Goal: Information Seeking & Learning: Learn about a topic

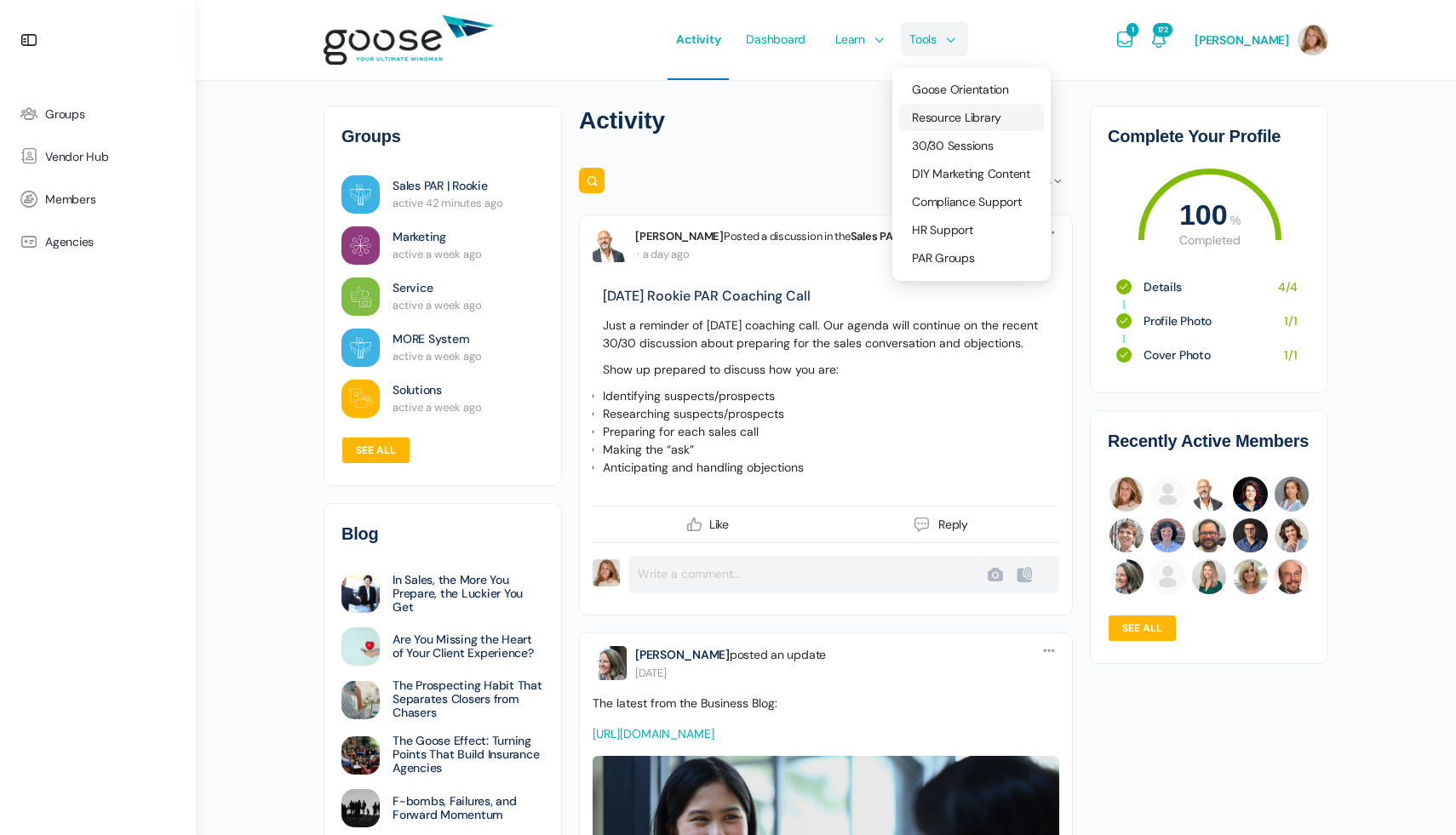
click at [941, 120] on span "Resource Library" at bounding box center [956, 117] width 90 height 15
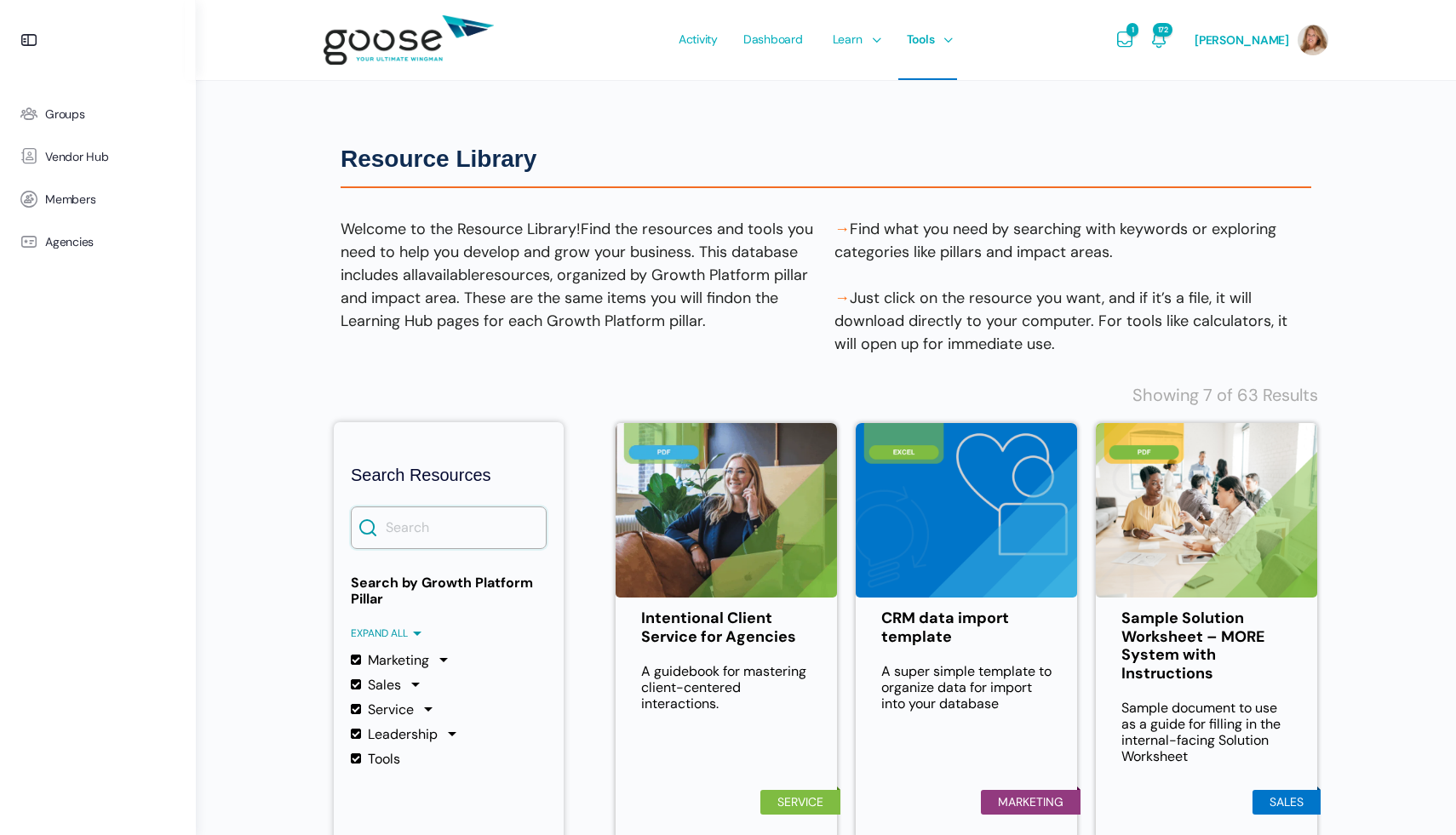
click at [419, 518] on input "Search" at bounding box center [448, 527] width 195 height 43
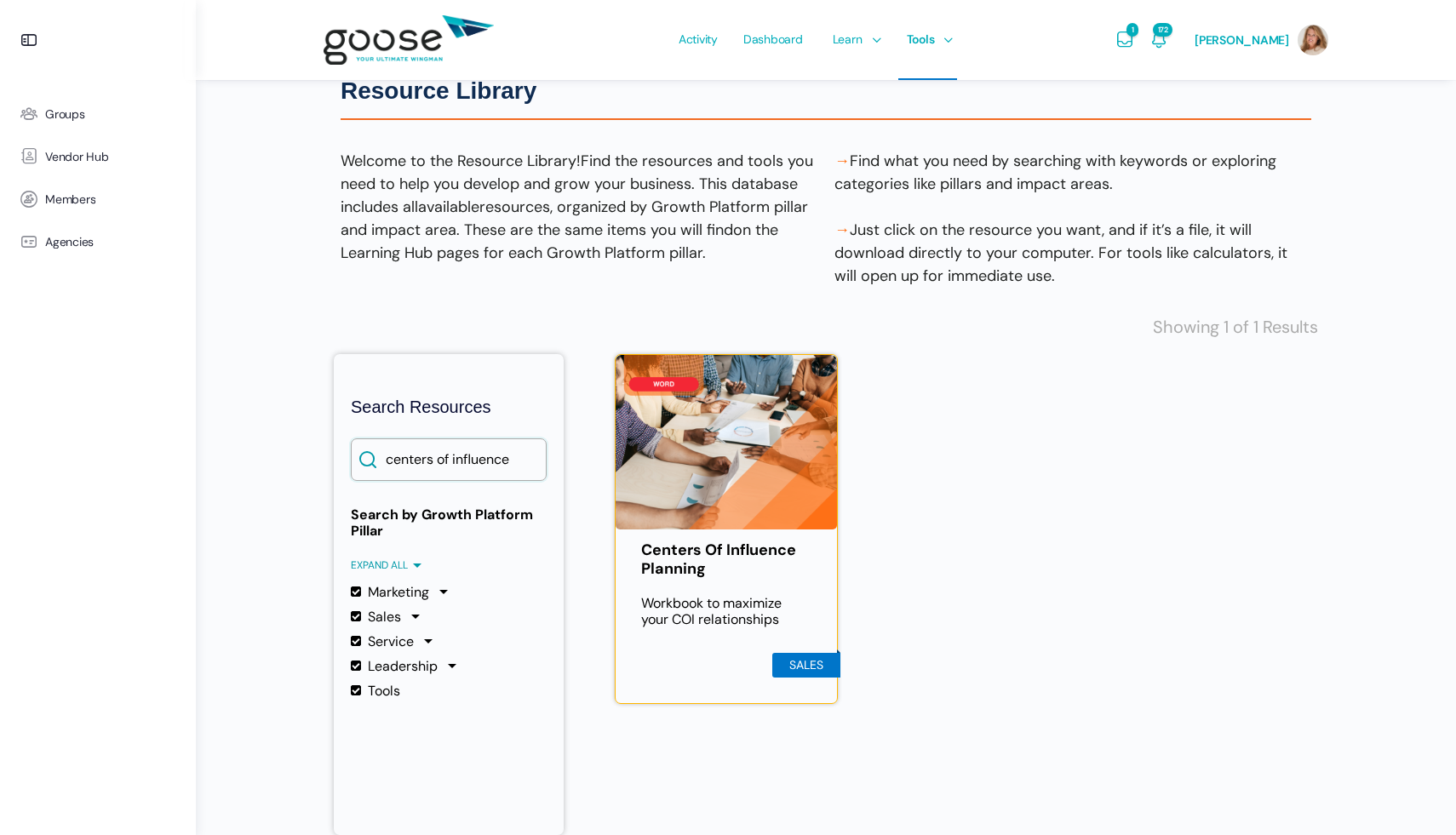
scroll to position [70, 0]
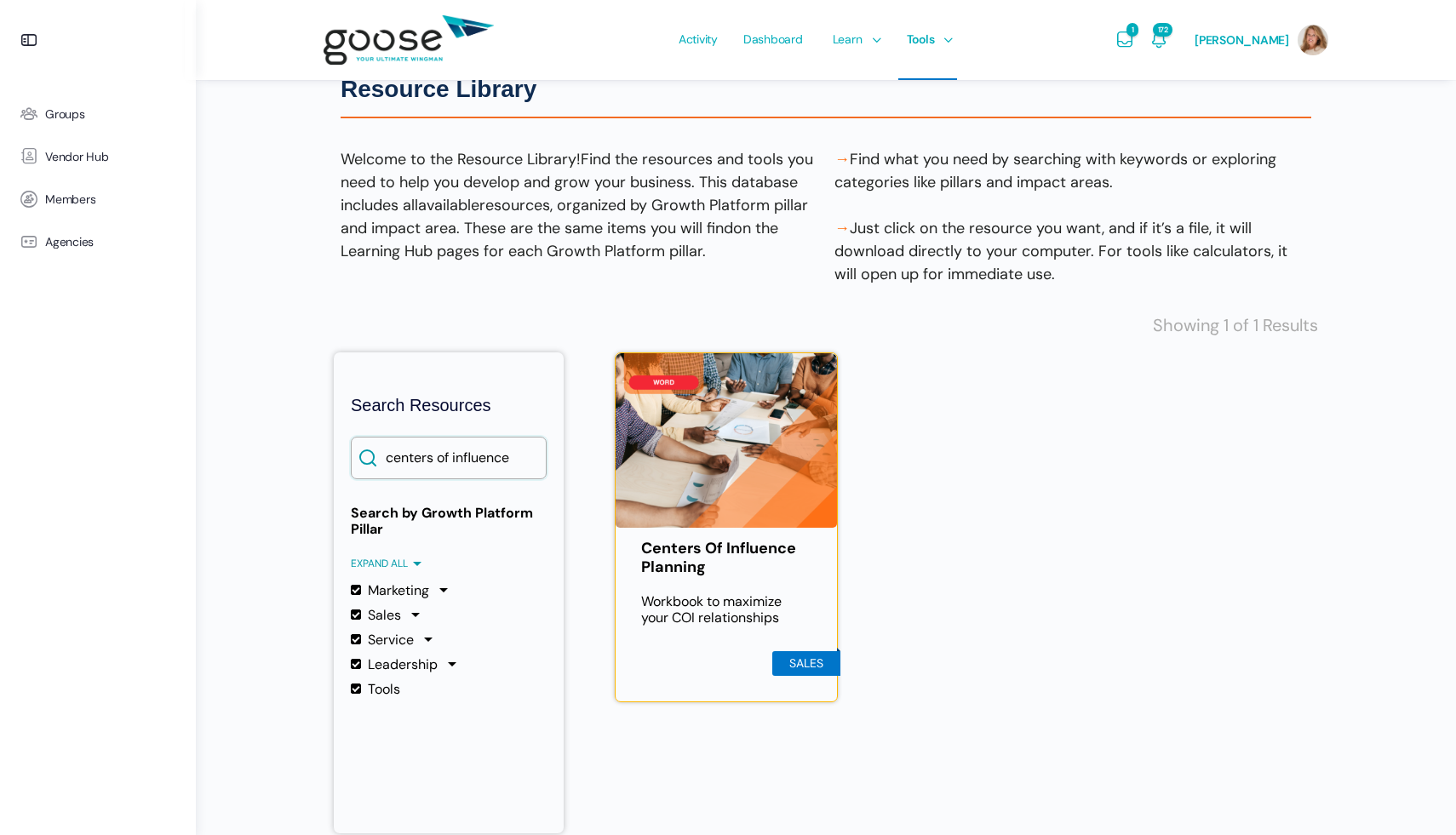
type input "centers of influence"
click at [695, 550] on link "Centers Of Influence Planning" at bounding box center [726, 558] width 171 height 36
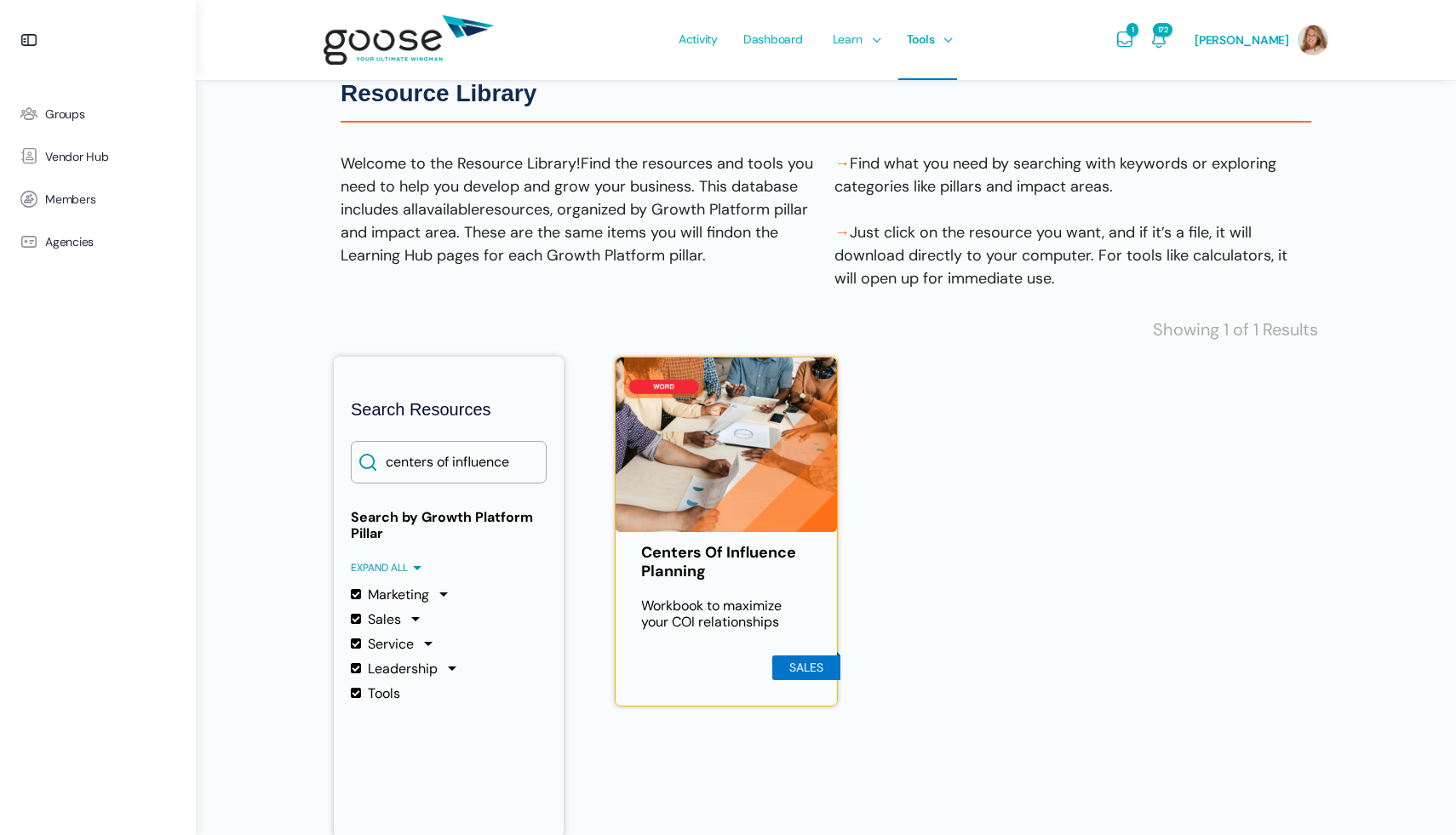
scroll to position [0, 0]
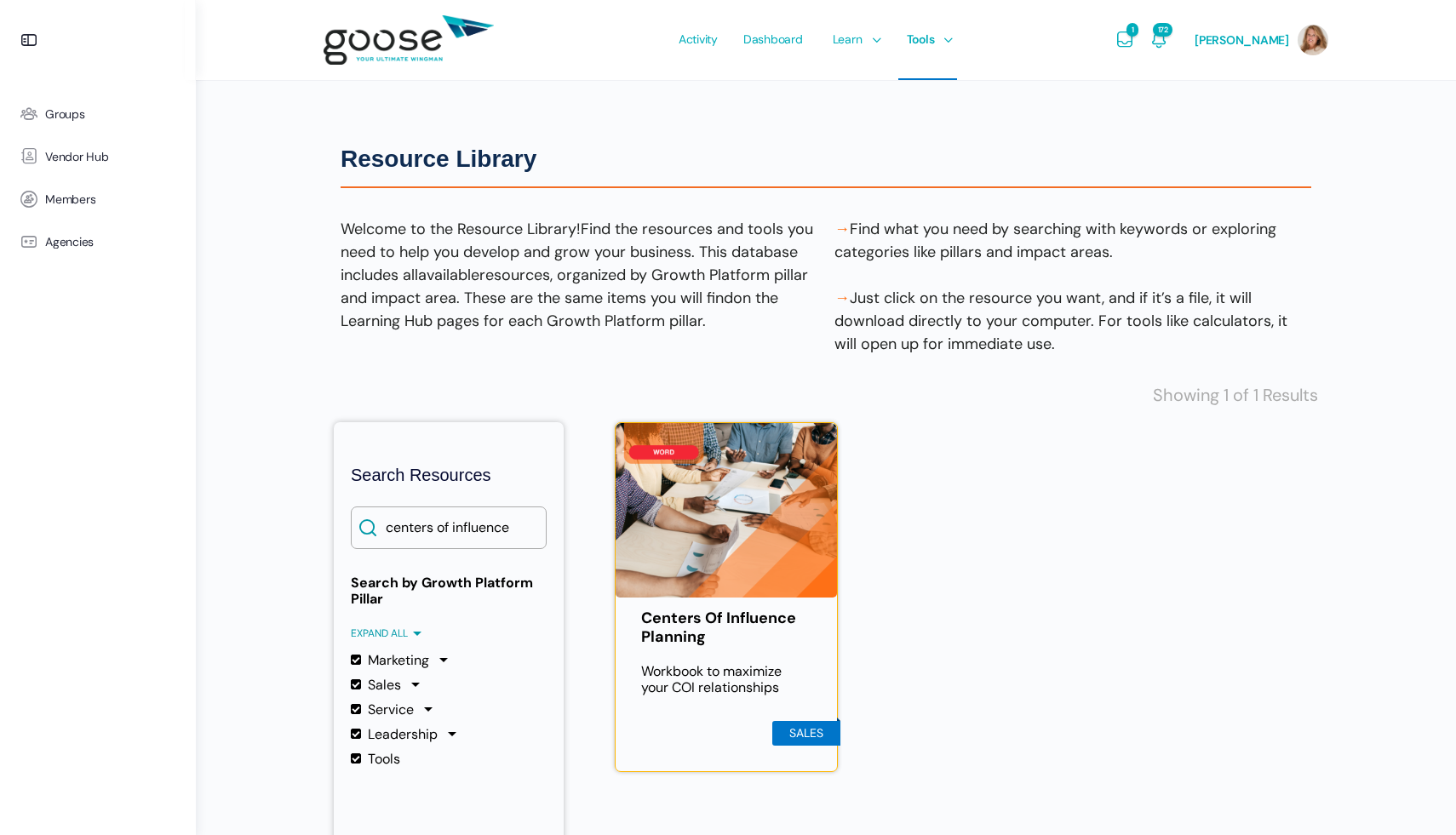
click at [361, 45] on img at bounding box center [408, 40] width 171 height 68
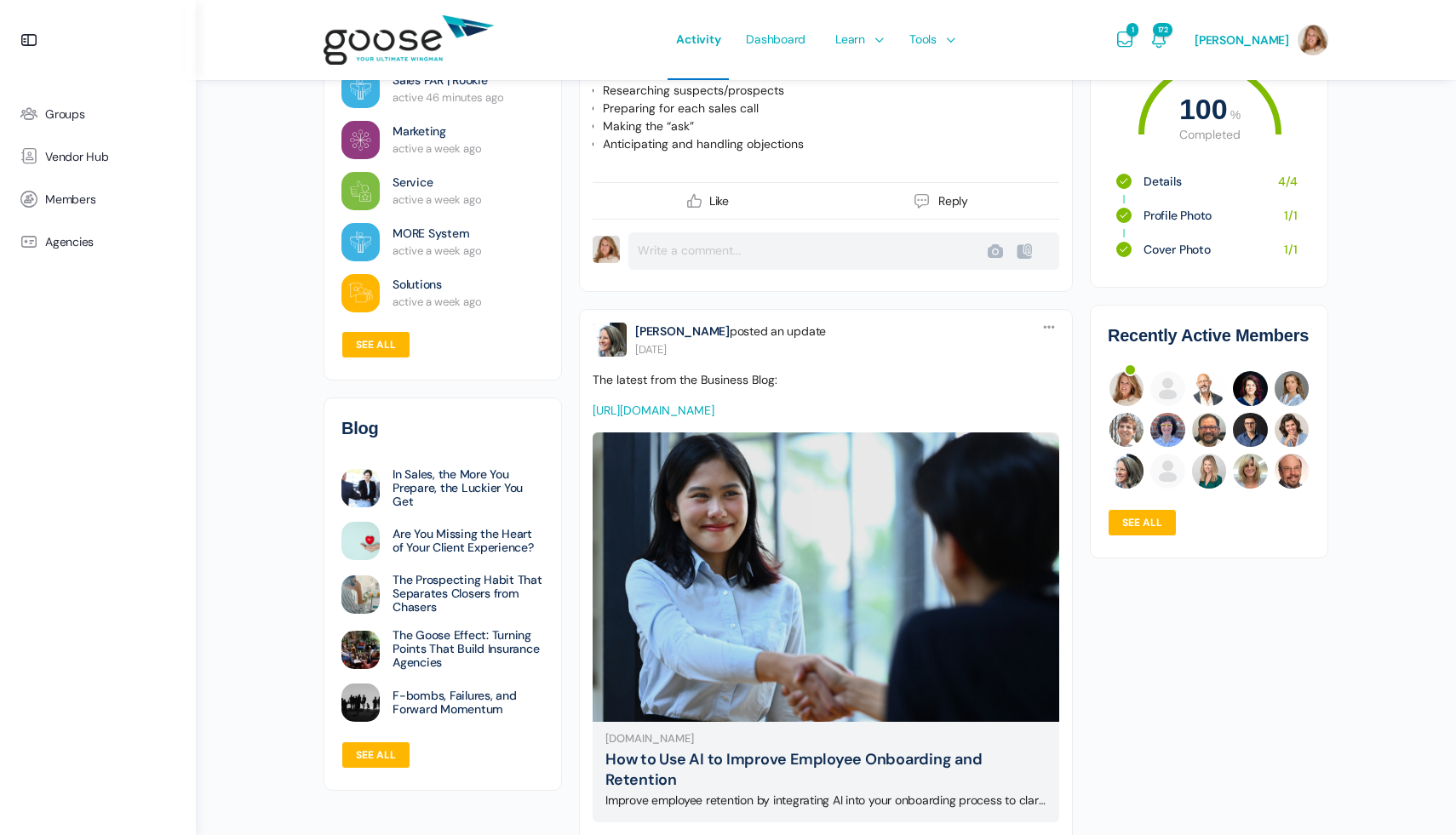
scroll to position [325, 0]
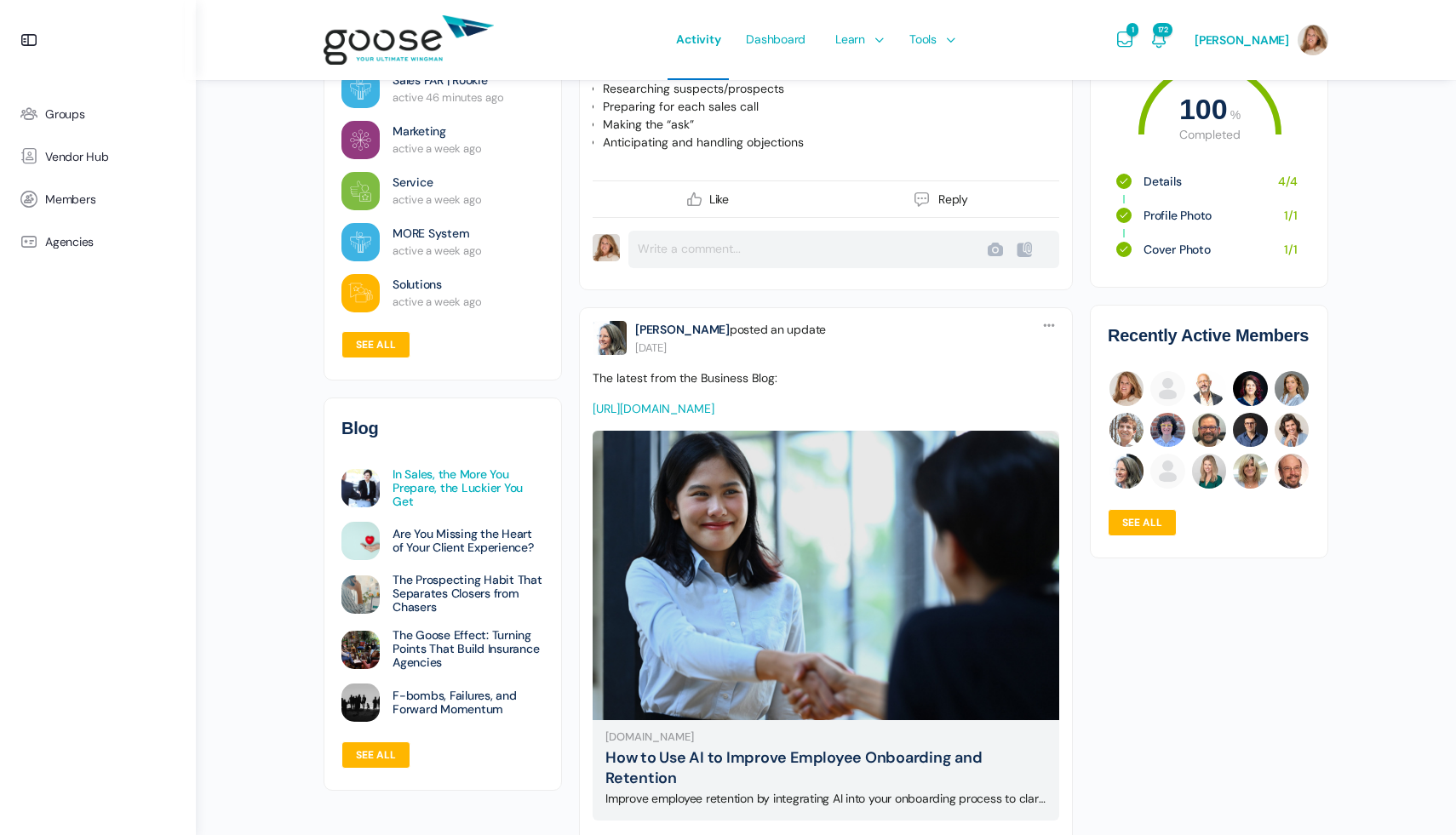
click at [424, 484] on link "In Sales, the More You Prepare, the Luckier You Get" at bounding box center [468, 487] width 152 height 41
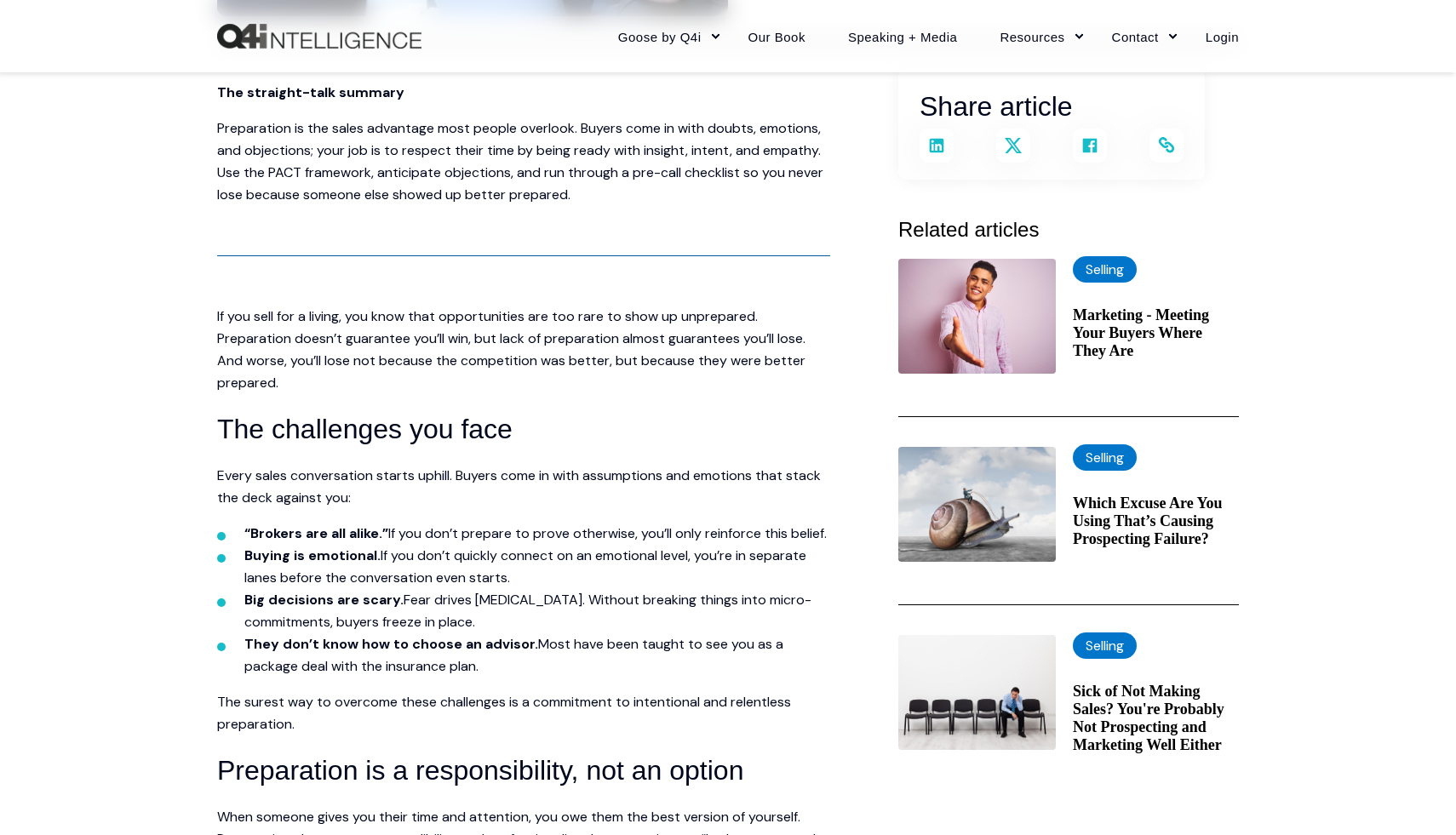
scroll to position [396, 0]
